Goal: Task Accomplishment & Management: Use online tool/utility

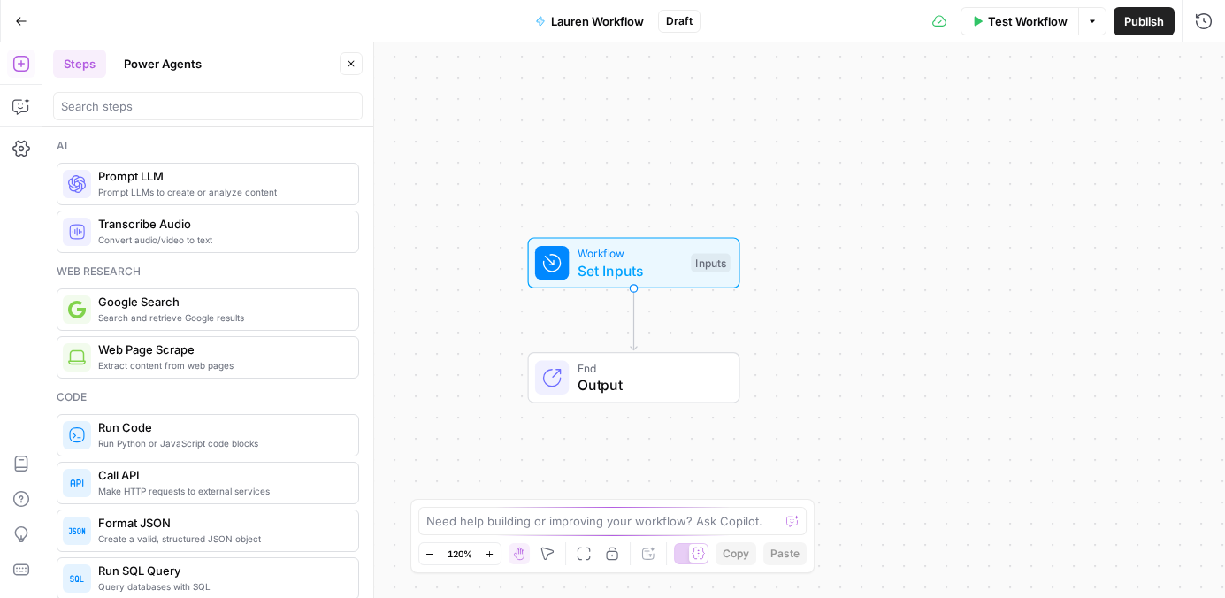
click at [126, 93] on div at bounding box center [208, 106] width 310 height 28
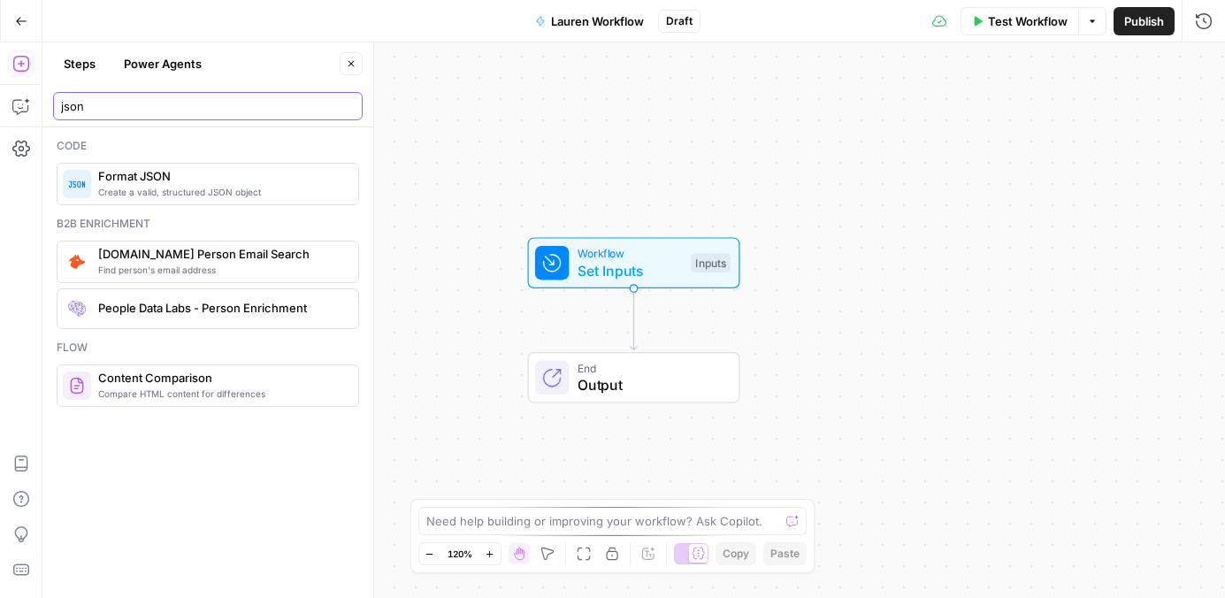
type input "json"
click at [19, 21] on icon "button" at bounding box center [21, 21] width 11 height 8
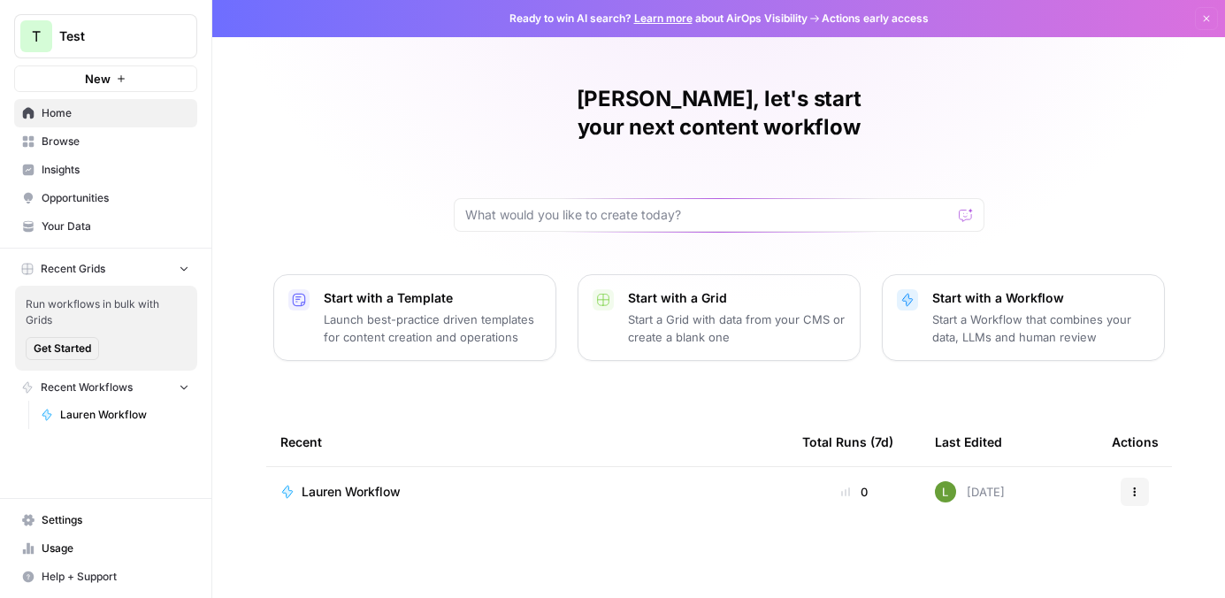
click at [80, 411] on span "Lauren Workflow" at bounding box center [124, 415] width 129 height 16
